Goal: Task Accomplishment & Management: Complete application form

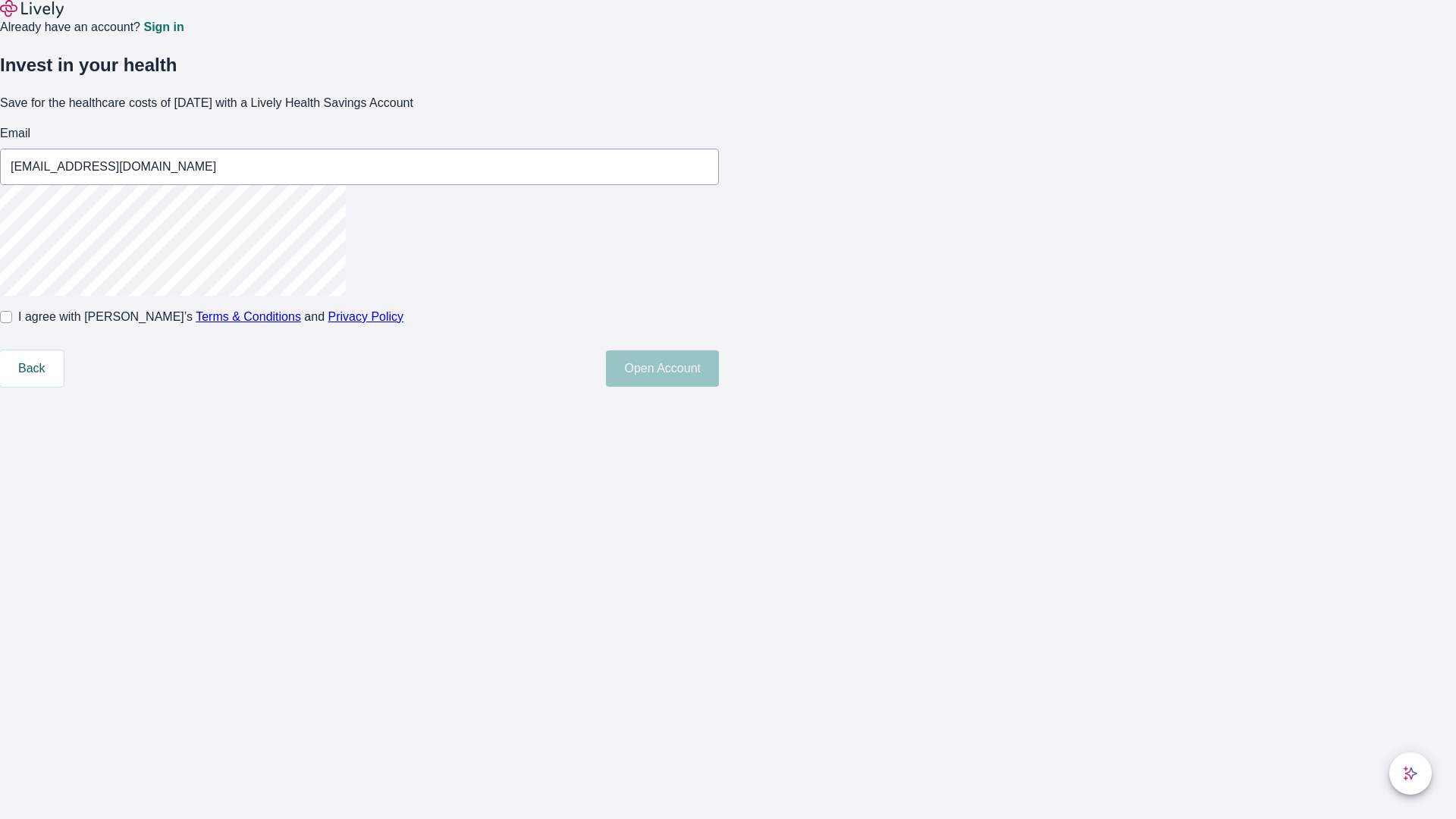
click at [12, 324] on input "I agree with Lively’s Terms & Conditions and Privacy Policy" at bounding box center [6, 317] width 12 height 13
checkbox input "true"
click at [719, 387] on button "Open Account" at bounding box center [662, 368] width 113 height 37
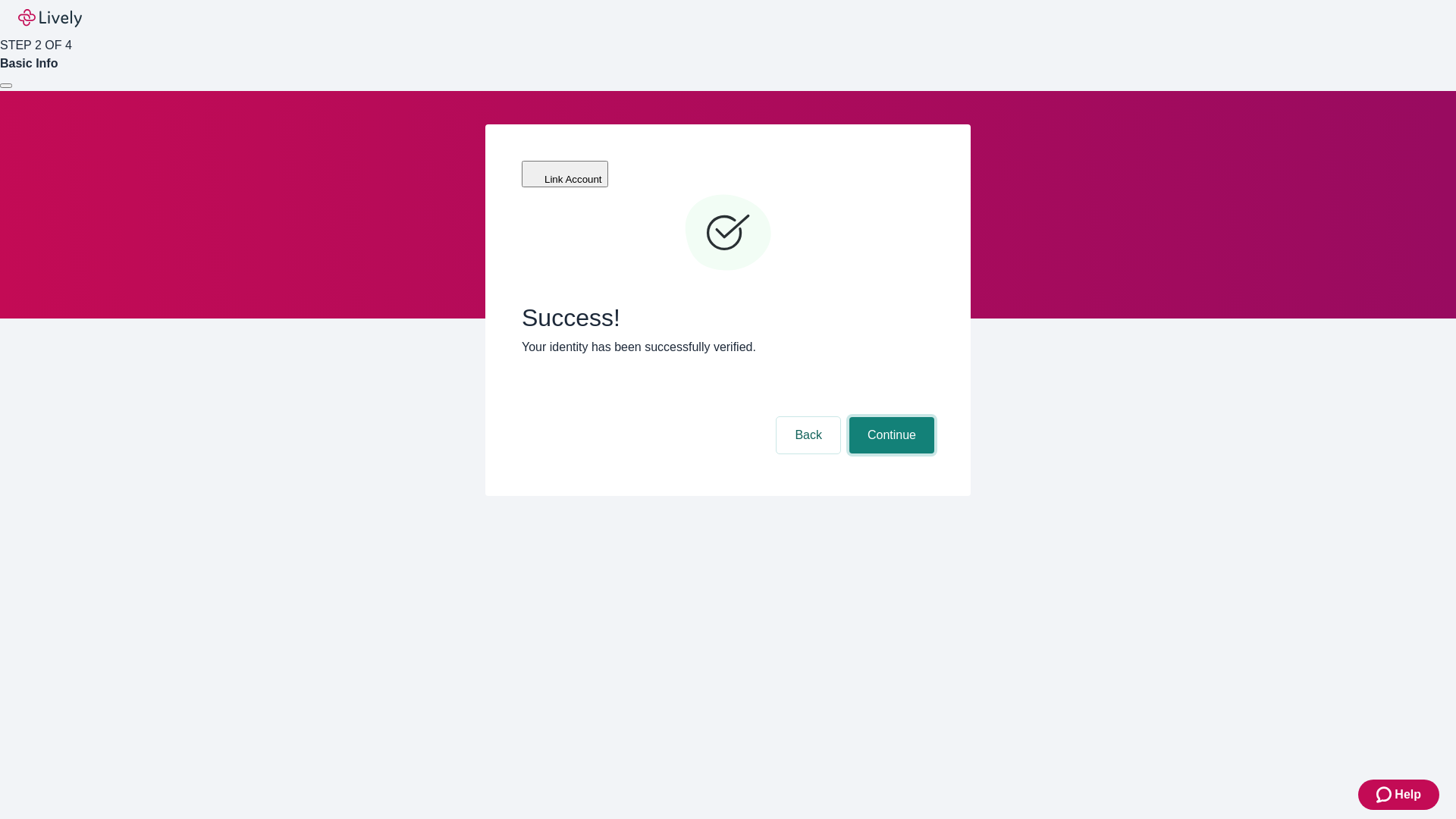
click at [890, 417] on button "Continue" at bounding box center [891, 435] width 85 height 37
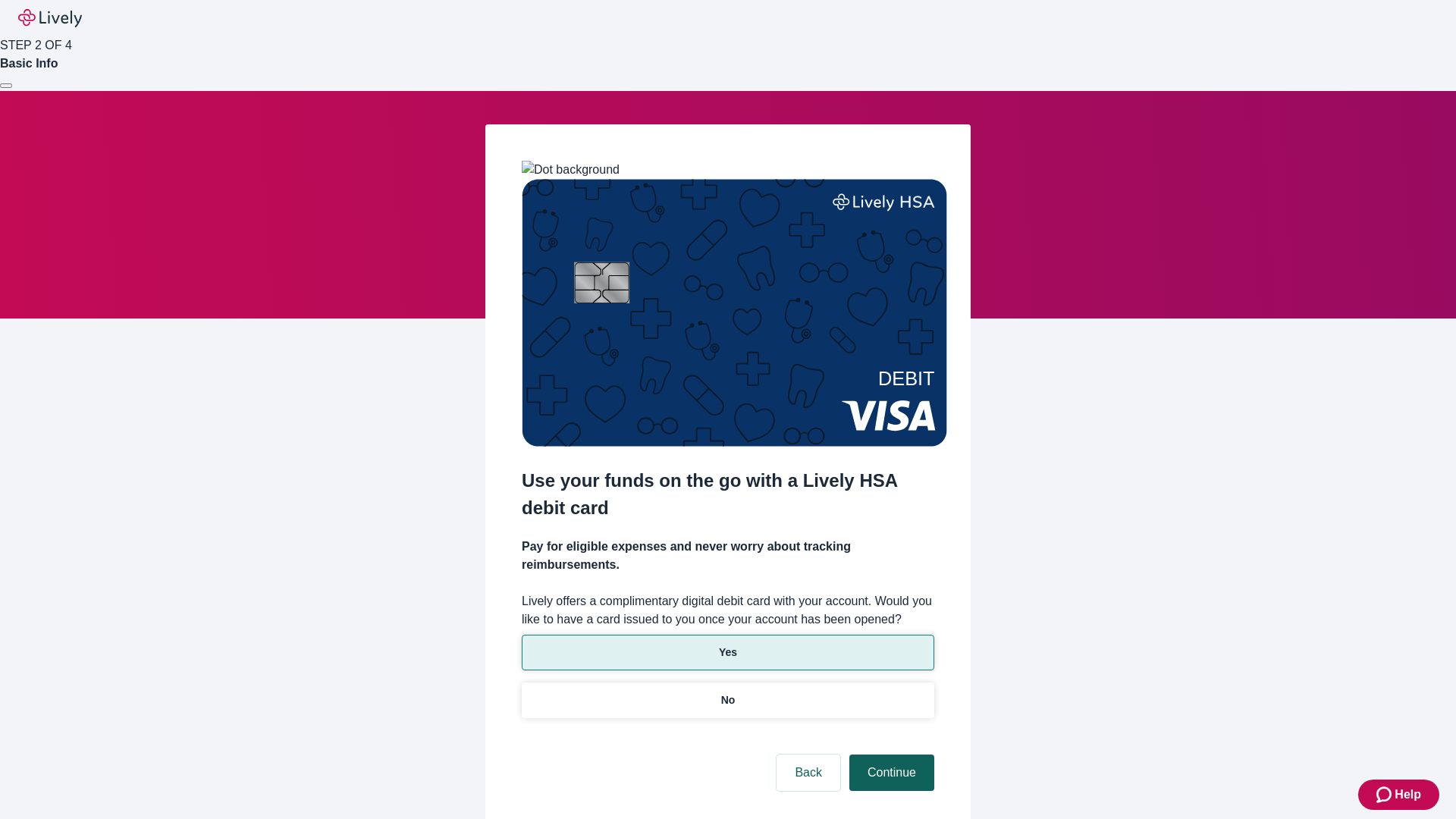
click at [727, 692] on p "No" at bounding box center [728, 700] width 14 height 16
click at [890, 755] on button "Continue" at bounding box center [891, 773] width 85 height 37
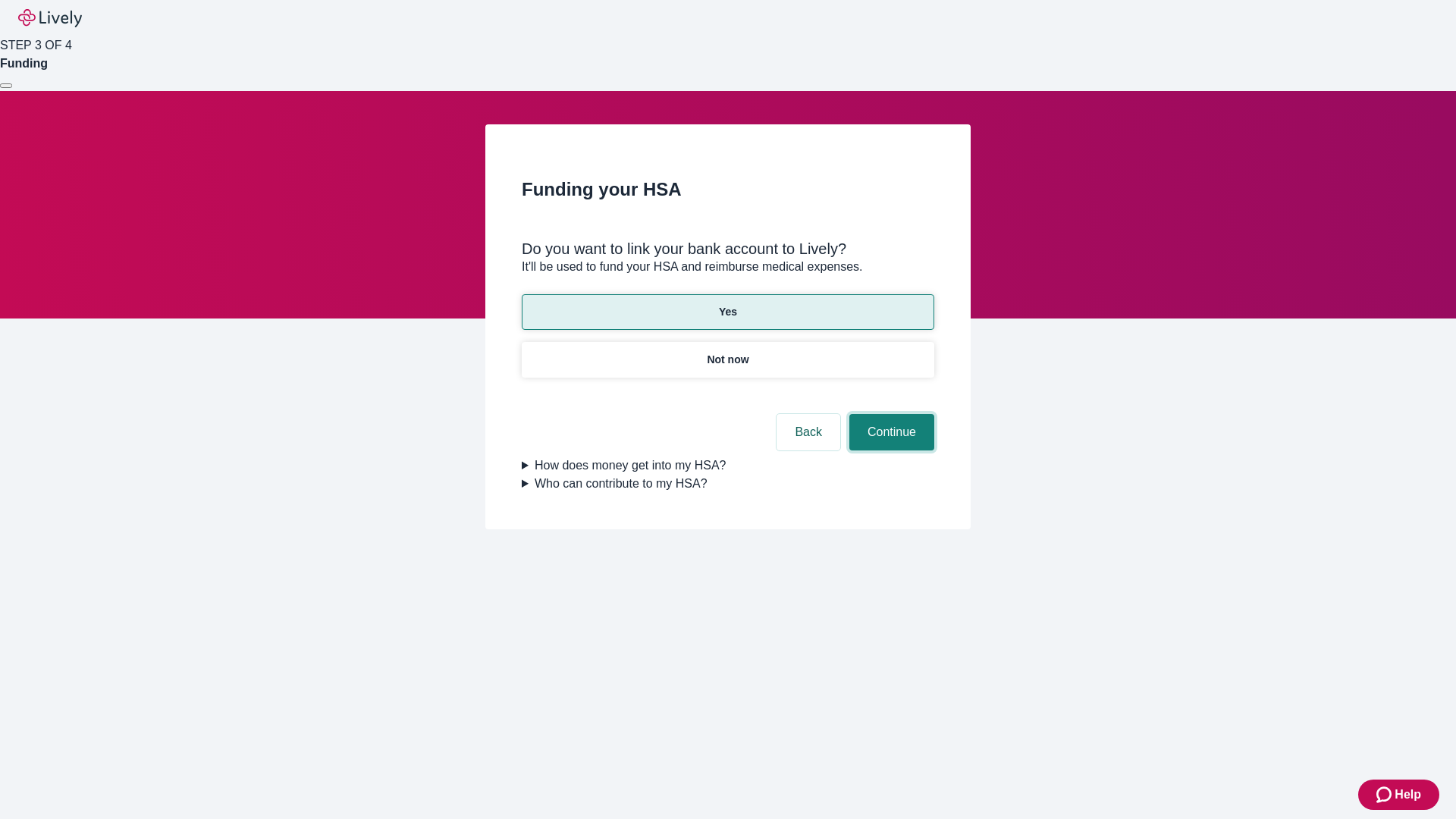
click at [890, 414] on button "Continue" at bounding box center [891, 432] width 85 height 37
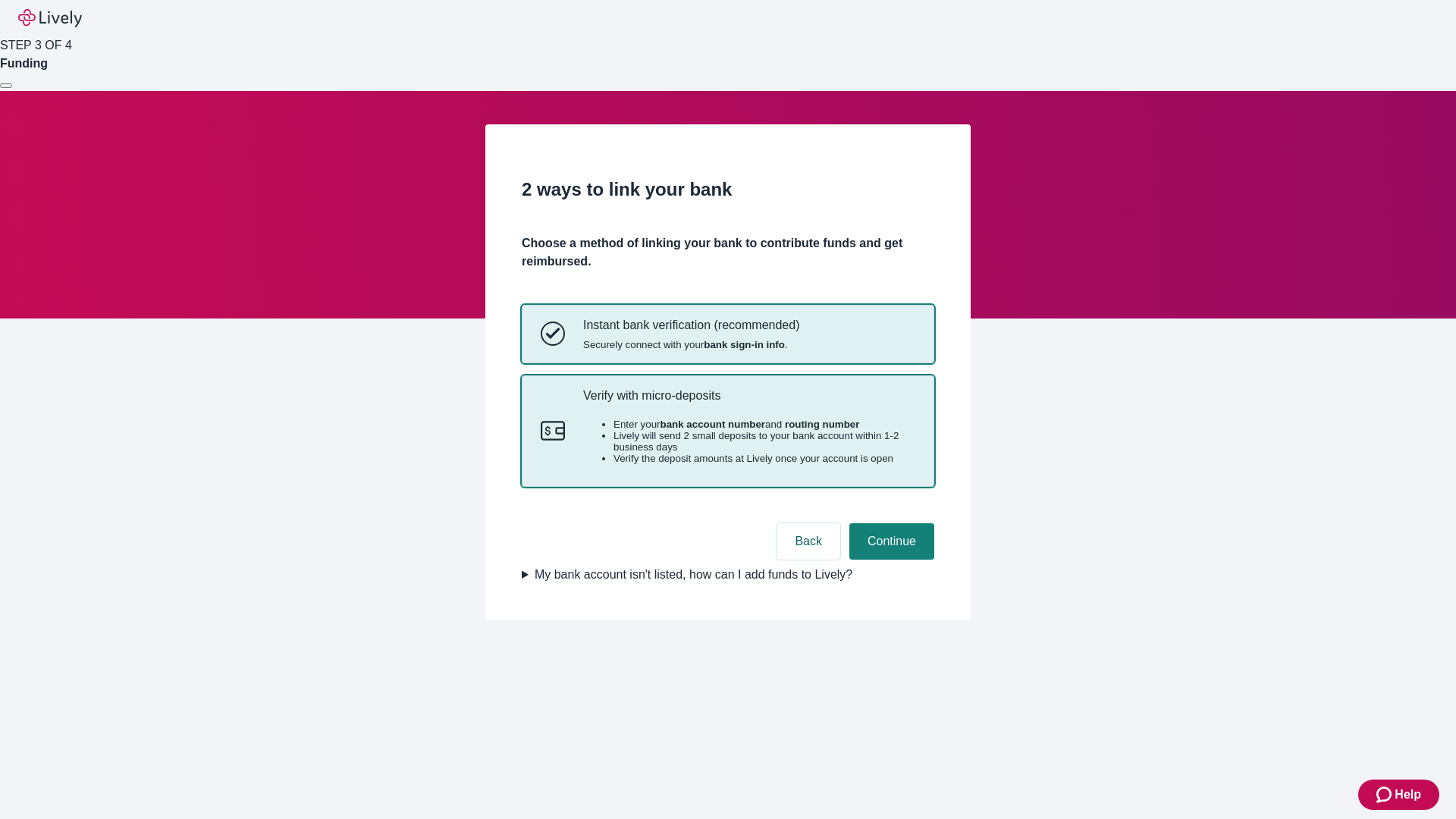
click at [748, 402] on p "Verify with micro-deposits" at bounding box center [748, 395] width 332 height 14
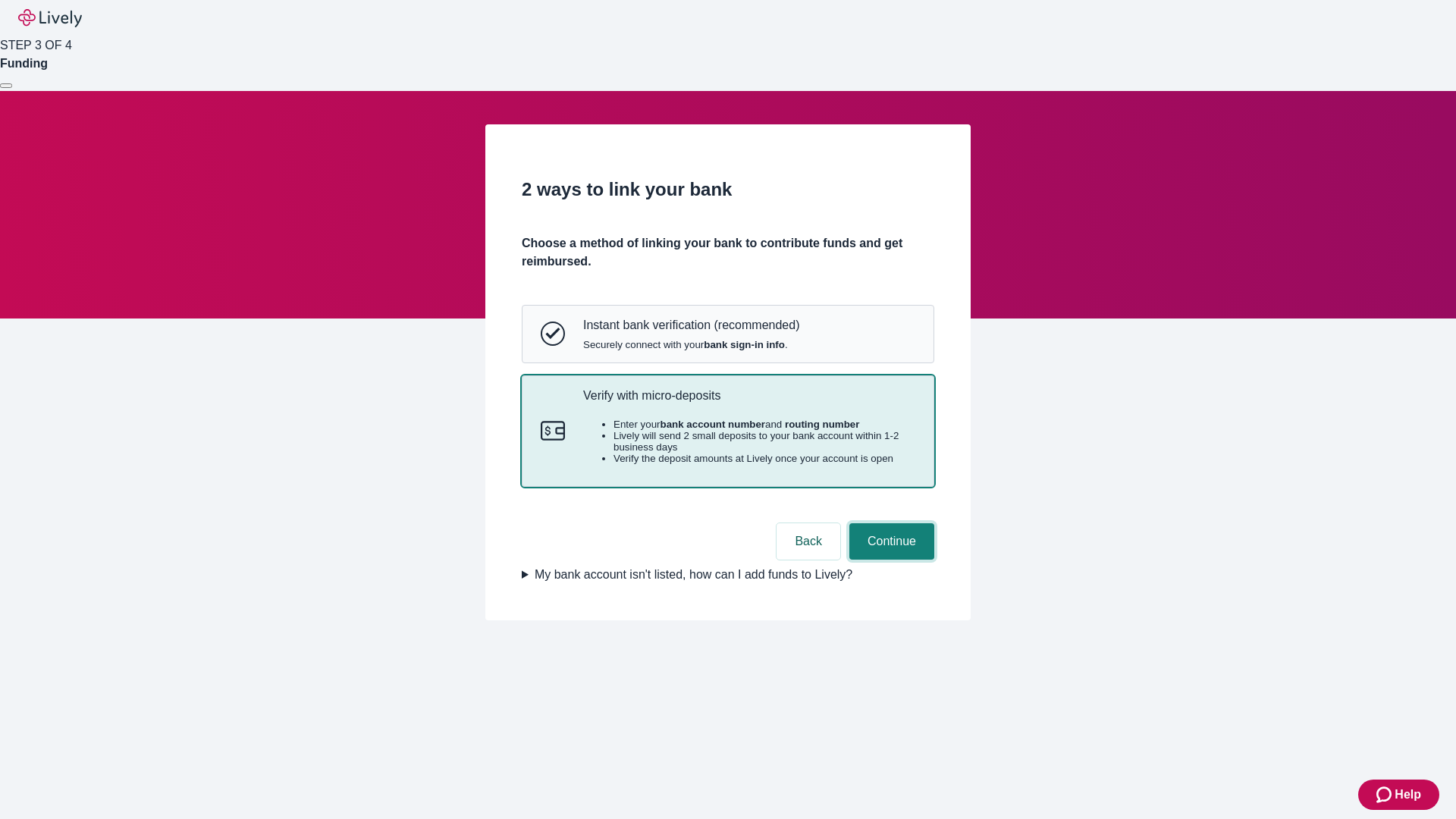
click at [890, 560] on button "Continue" at bounding box center [891, 542] width 85 height 37
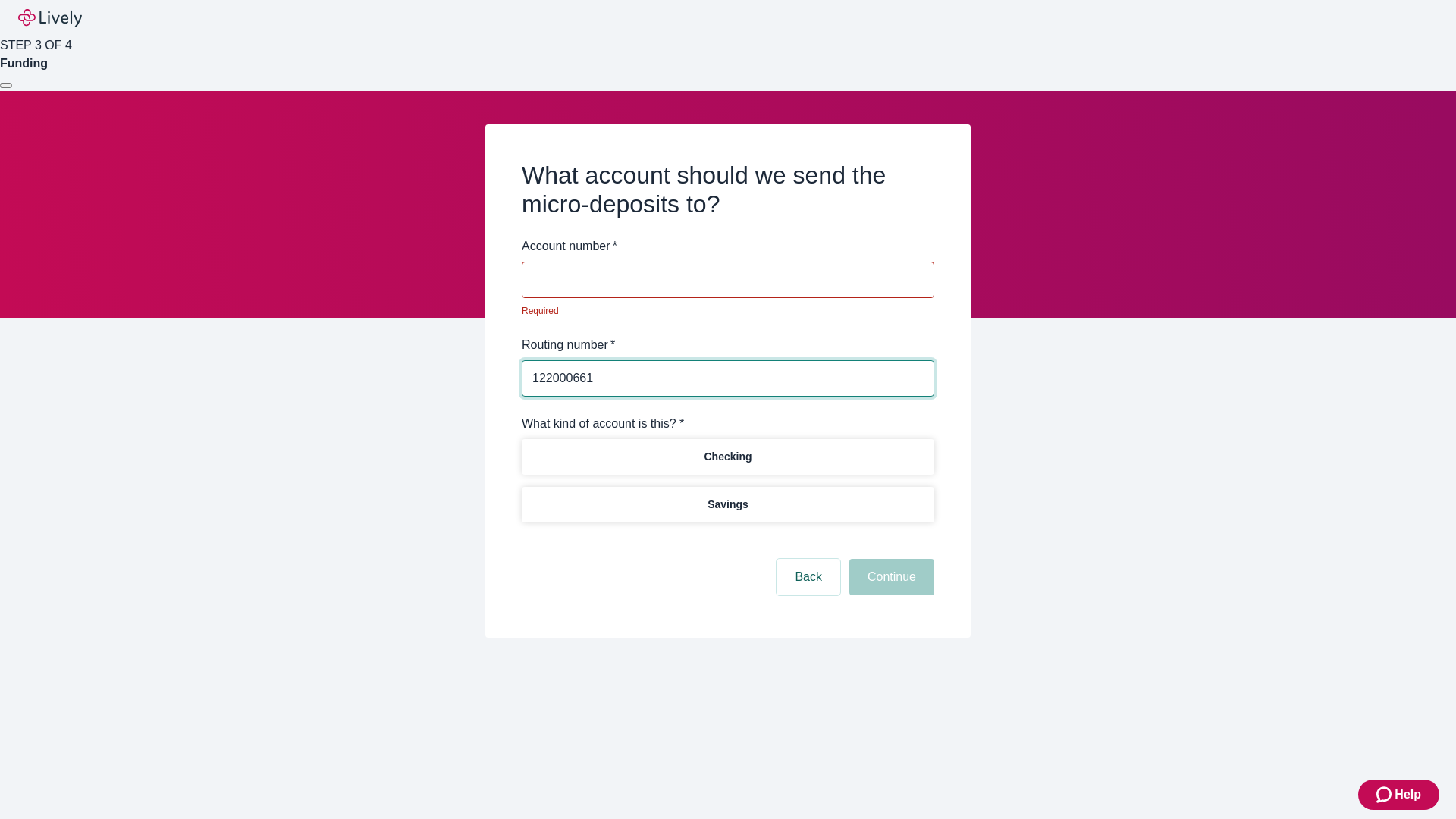
type input "122000661"
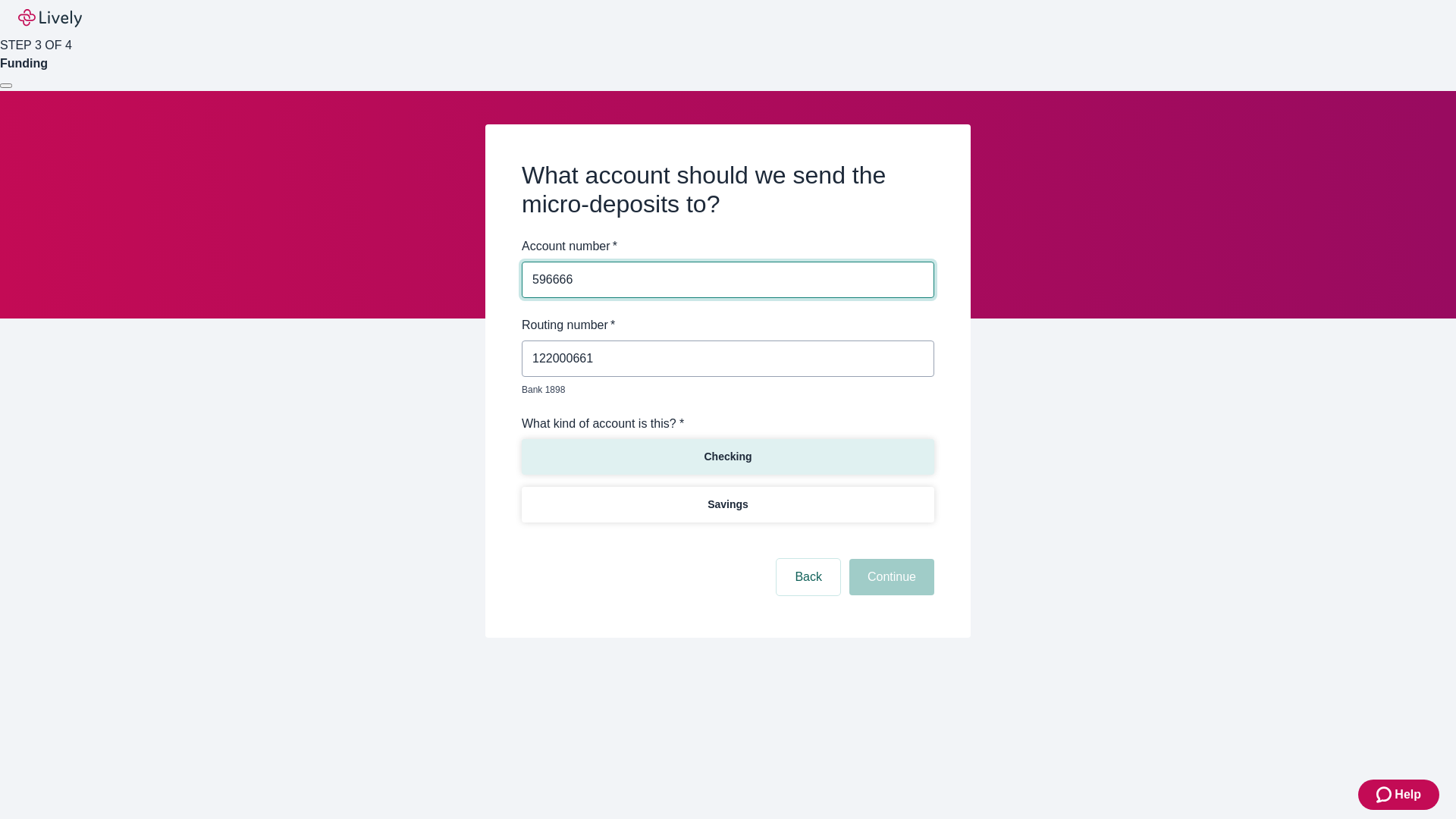
type input "596666"
click at [727, 449] on p "Checking" at bounding box center [727, 457] width 48 height 16
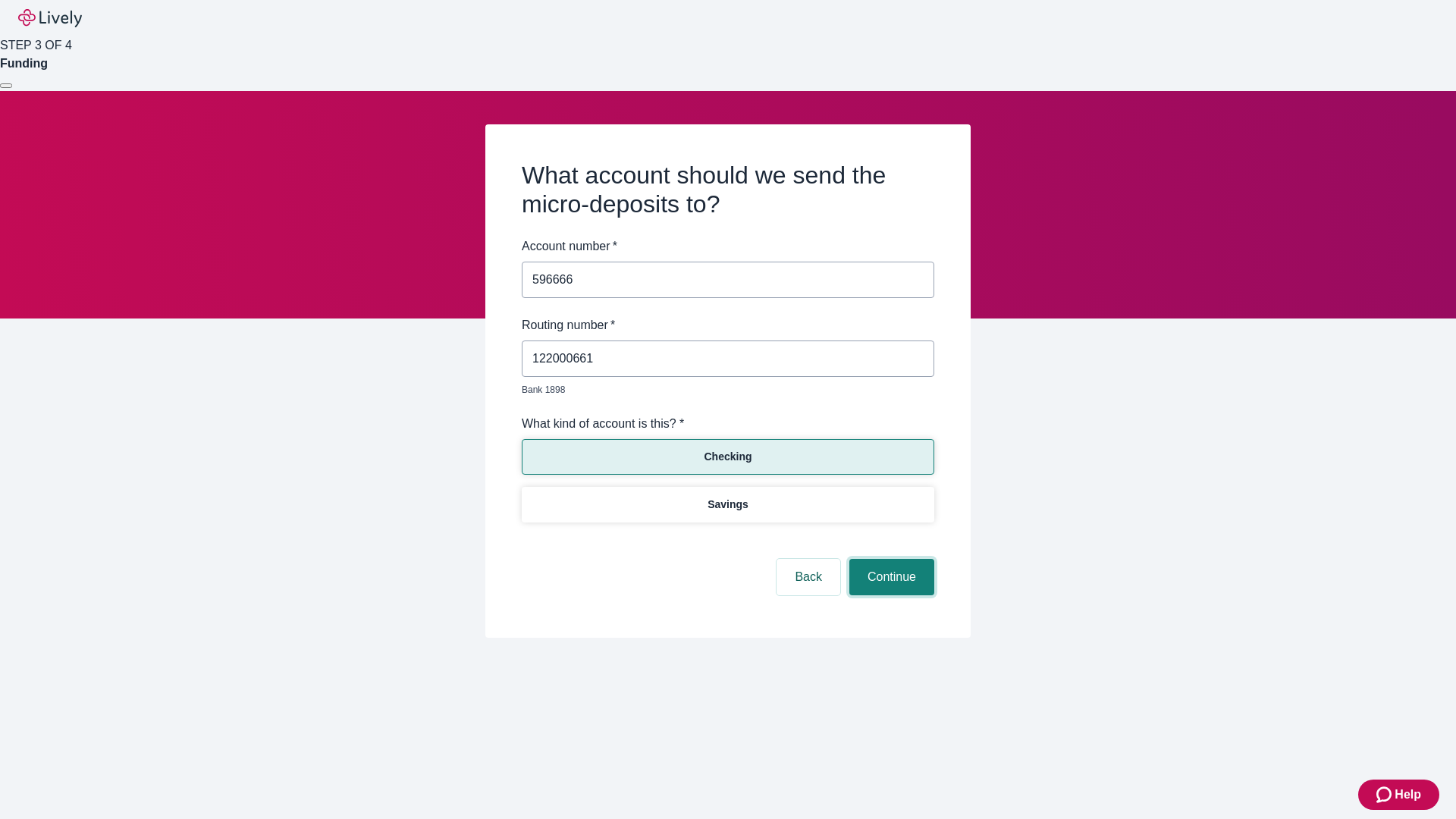
click at [890, 560] on button "Continue" at bounding box center [891, 577] width 85 height 37
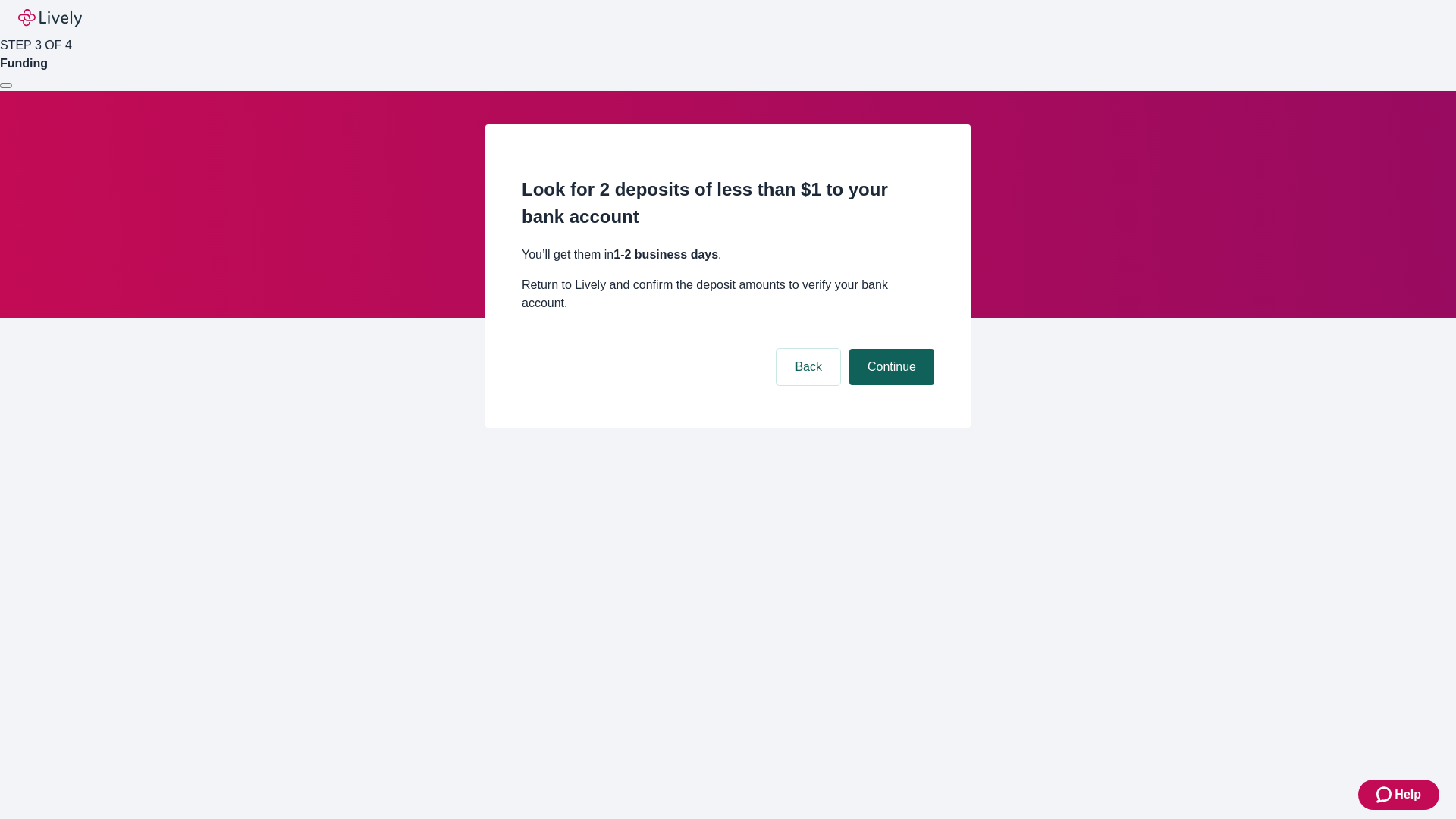
click at [890, 349] on button "Continue" at bounding box center [891, 367] width 85 height 37
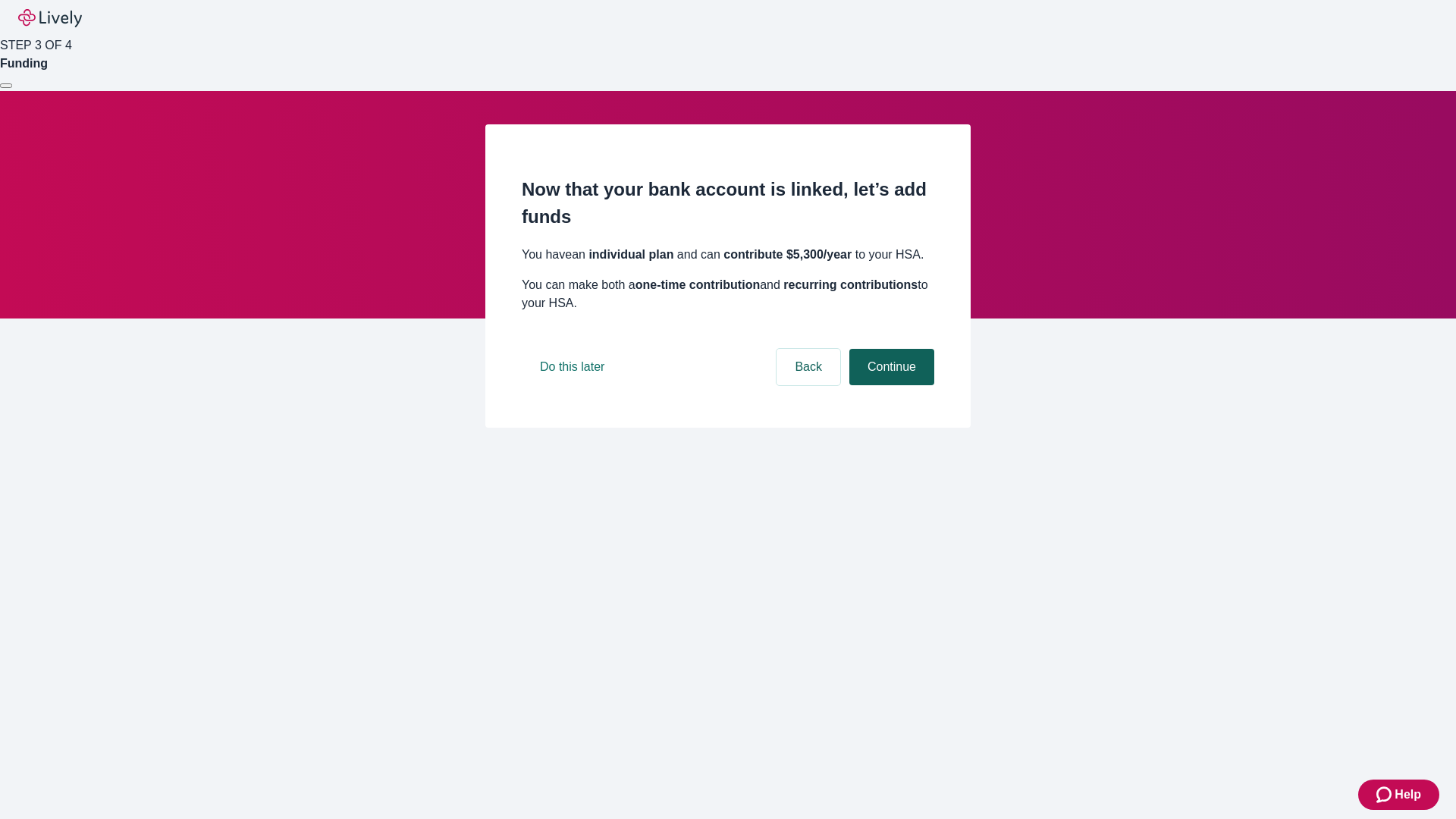
click at [890, 385] on button "Continue" at bounding box center [891, 367] width 85 height 37
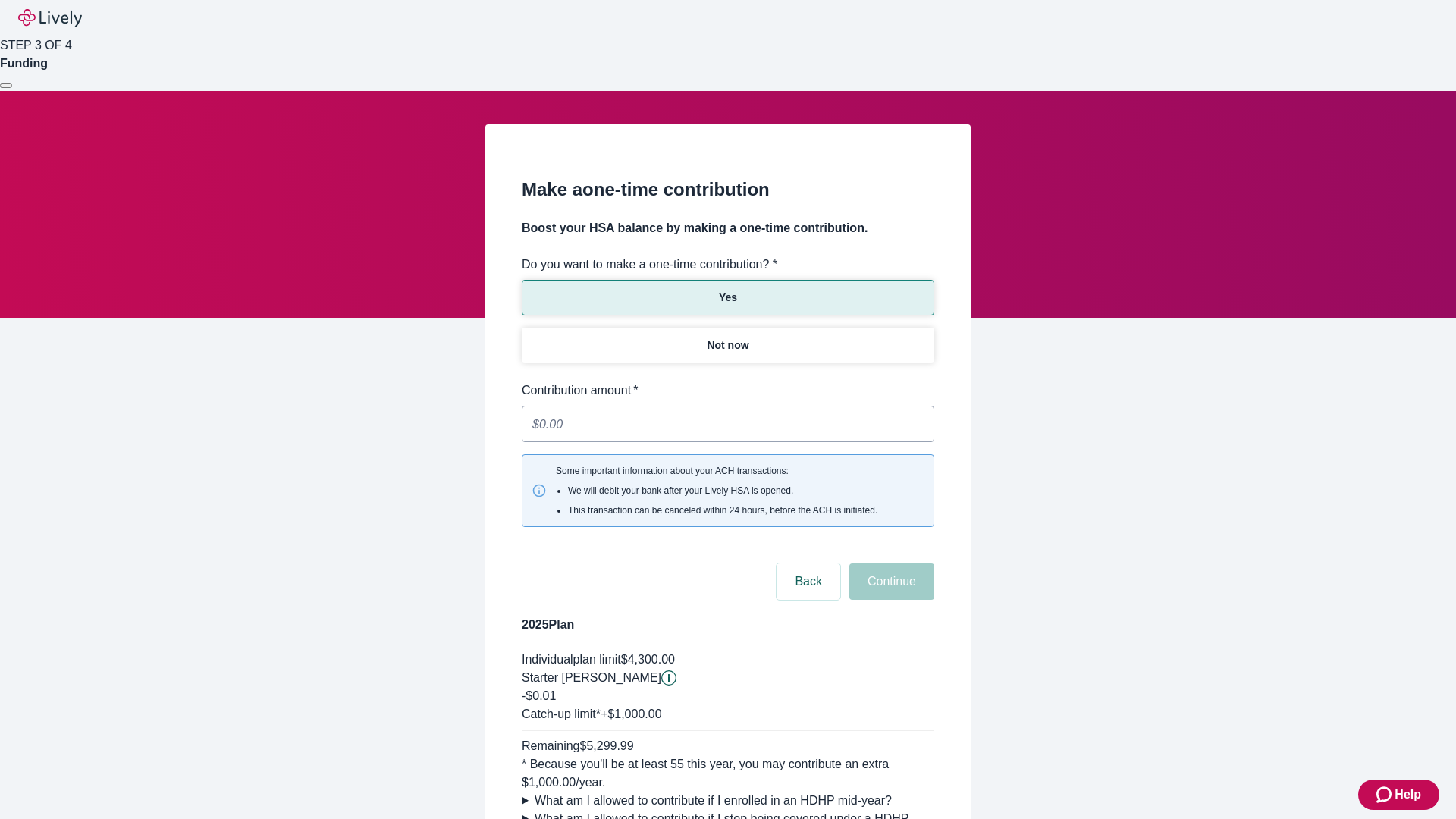
type input "0.01"
click at [890, 563] on button "Continue" at bounding box center [891, 581] width 85 height 37
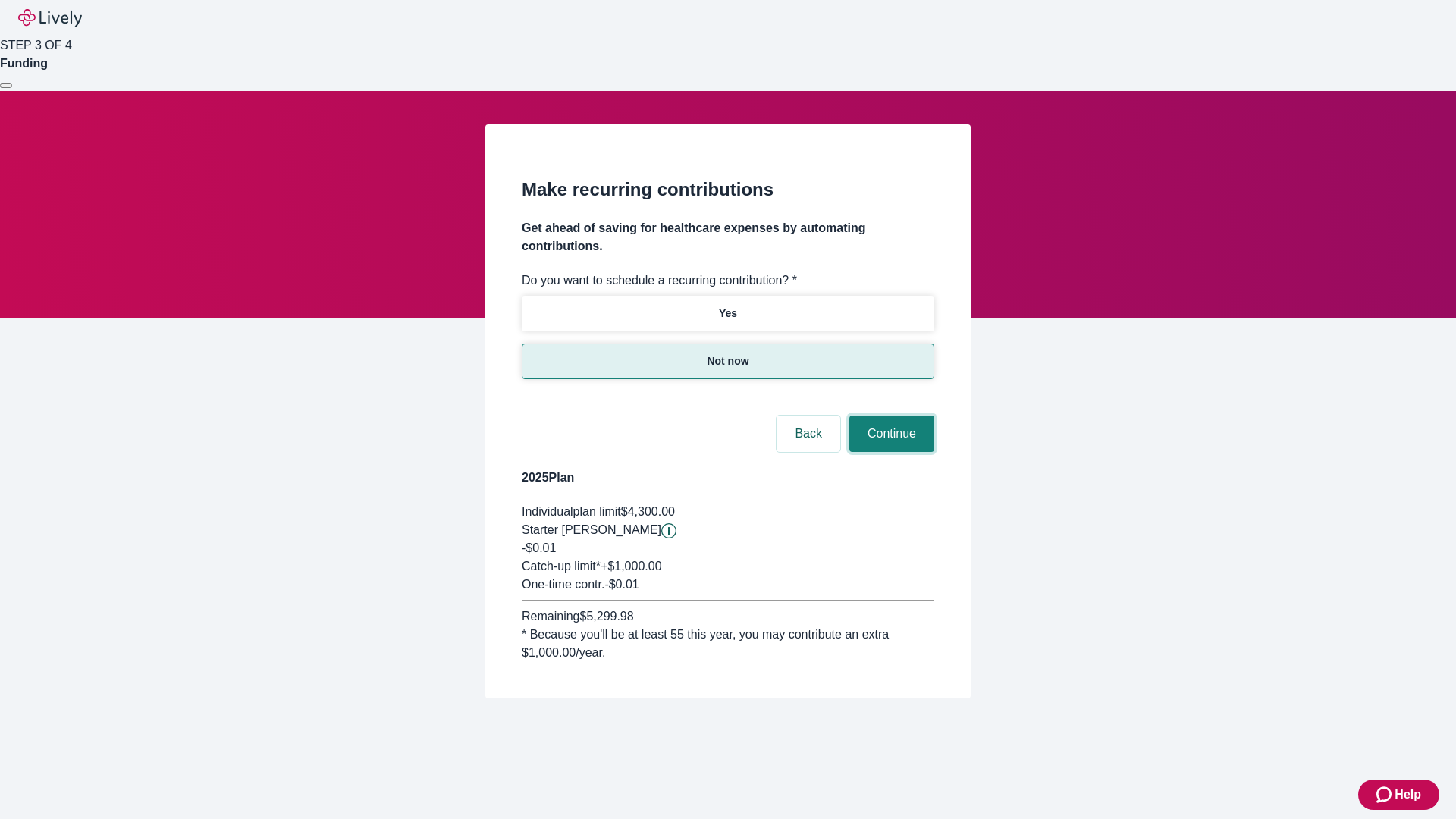
click at [890, 416] on button "Continue" at bounding box center [891, 434] width 85 height 37
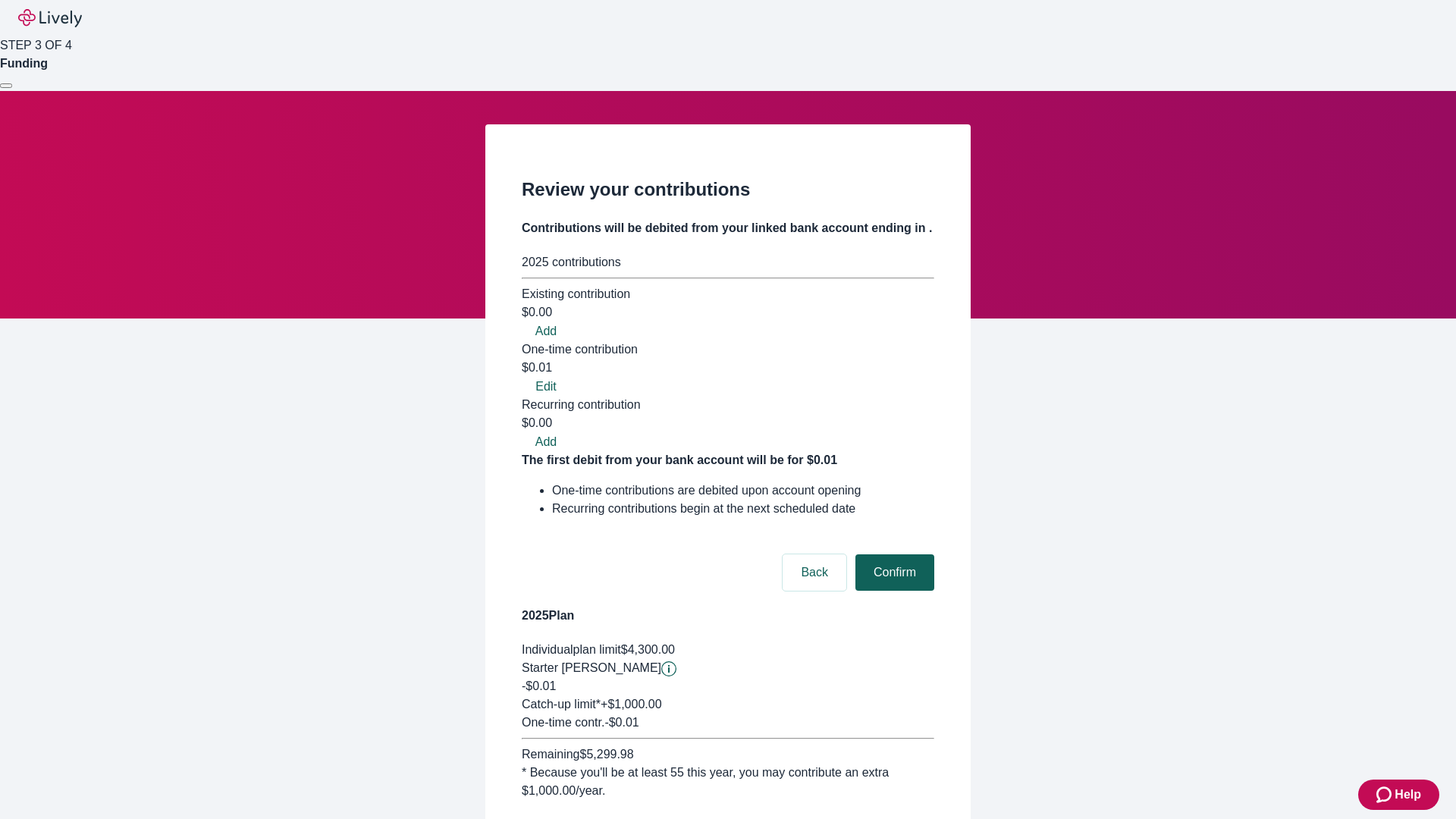
click at [892, 555] on button "Confirm" at bounding box center [894, 573] width 79 height 37
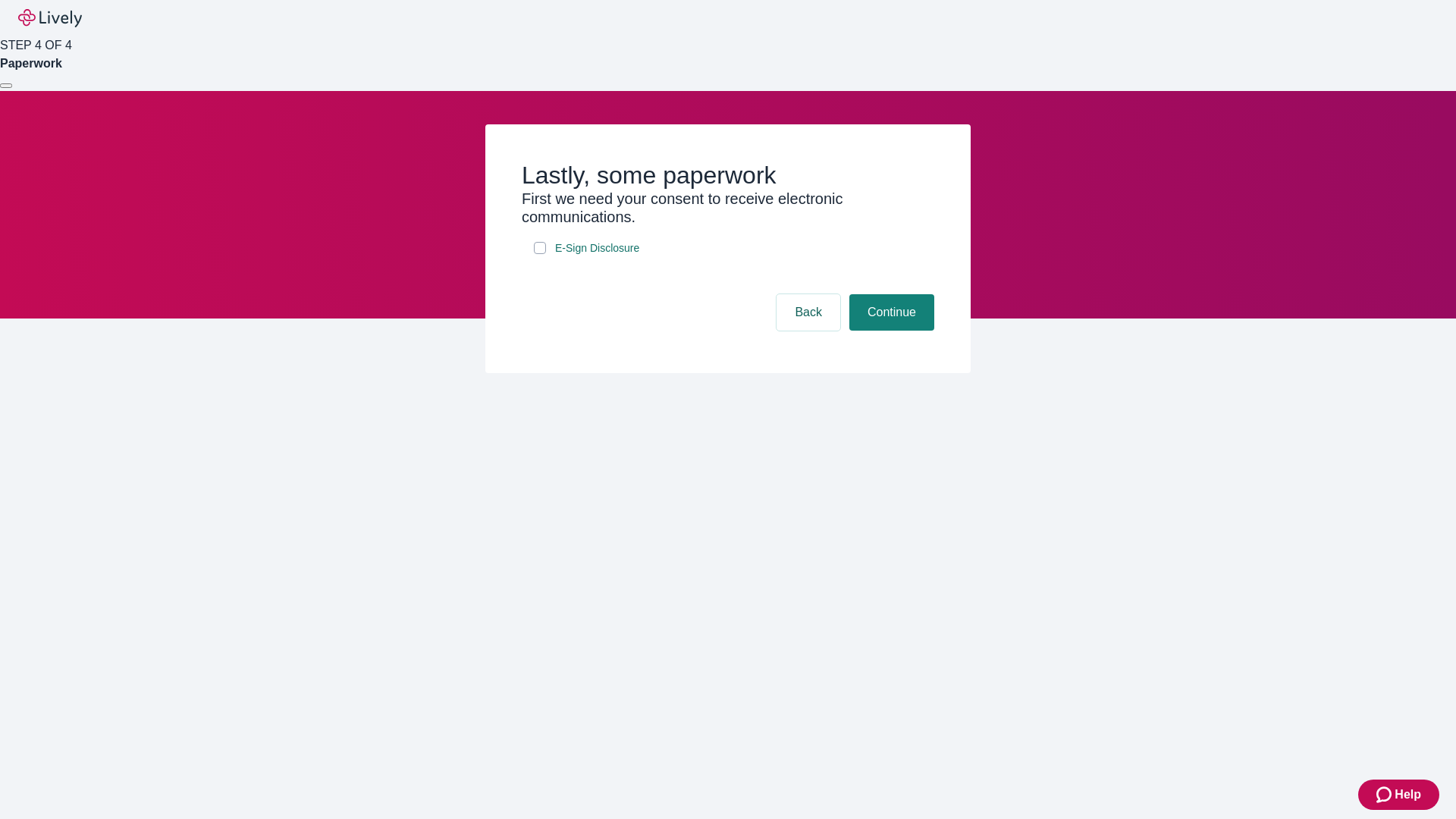
click at [540, 254] on input "E-Sign Disclosure" at bounding box center [540, 249] width 12 height 13
checkbox input "true"
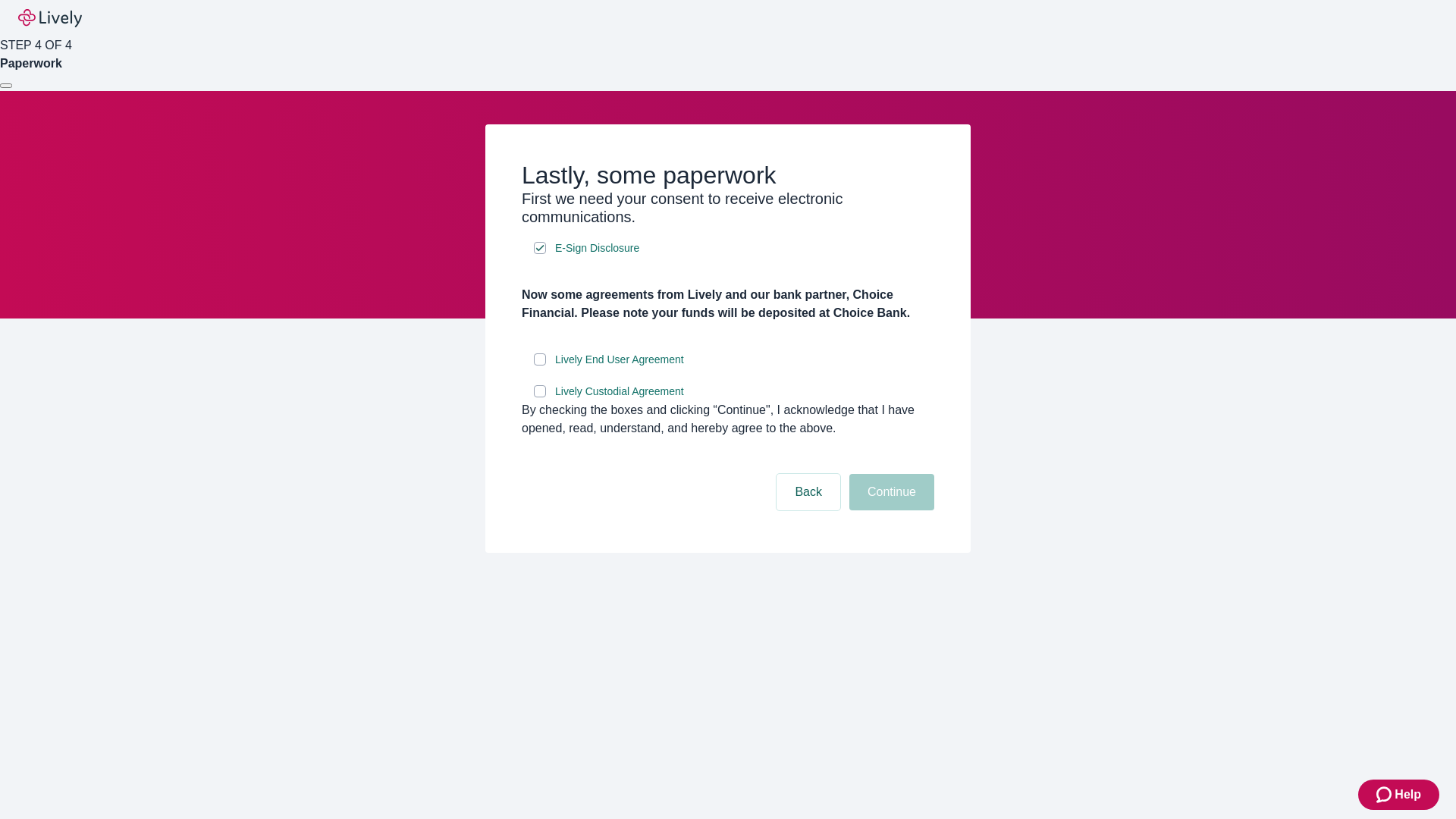
click at [540, 366] on input "Lively End User Agreement" at bounding box center [540, 359] width 12 height 13
checkbox input "true"
click at [540, 398] on input "Lively Custodial Agreement" at bounding box center [540, 392] width 12 height 13
checkbox input "true"
click at [890, 510] on button "Continue" at bounding box center [891, 492] width 85 height 37
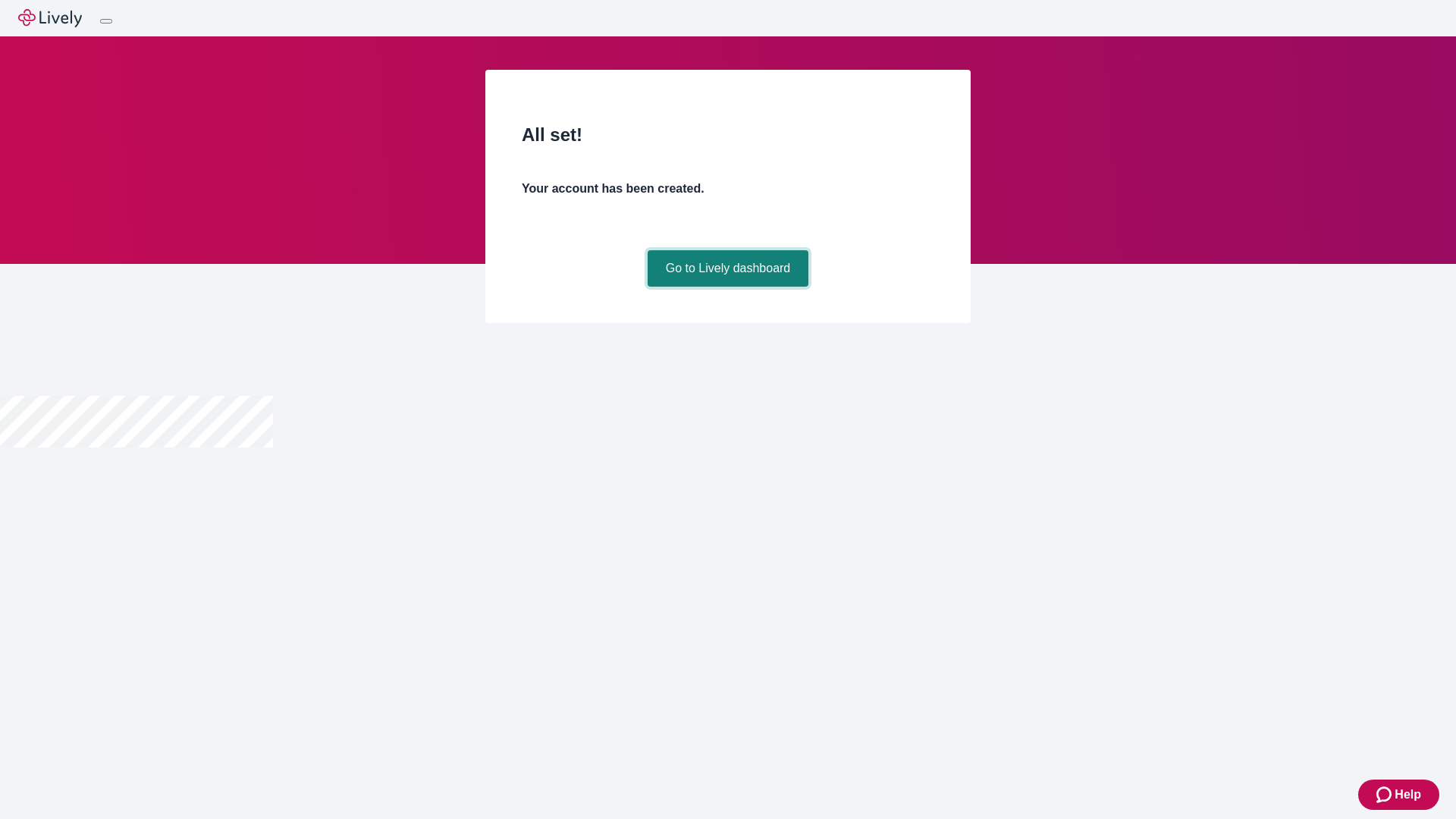
click at [727, 287] on link "Go to Lively dashboard" at bounding box center [728, 268] width 162 height 37
